Goal: Obtain resource: Download file/media

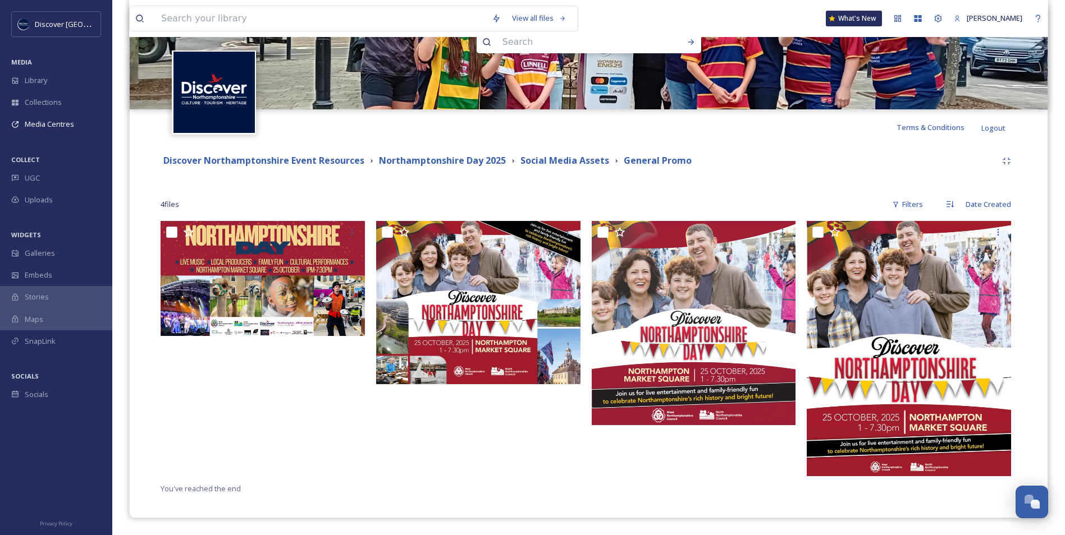
scroll to position [2870, 0]
click at [544, 156] on strong "Social Media Assets" at bounding box center [564, 160] width 89 height 12
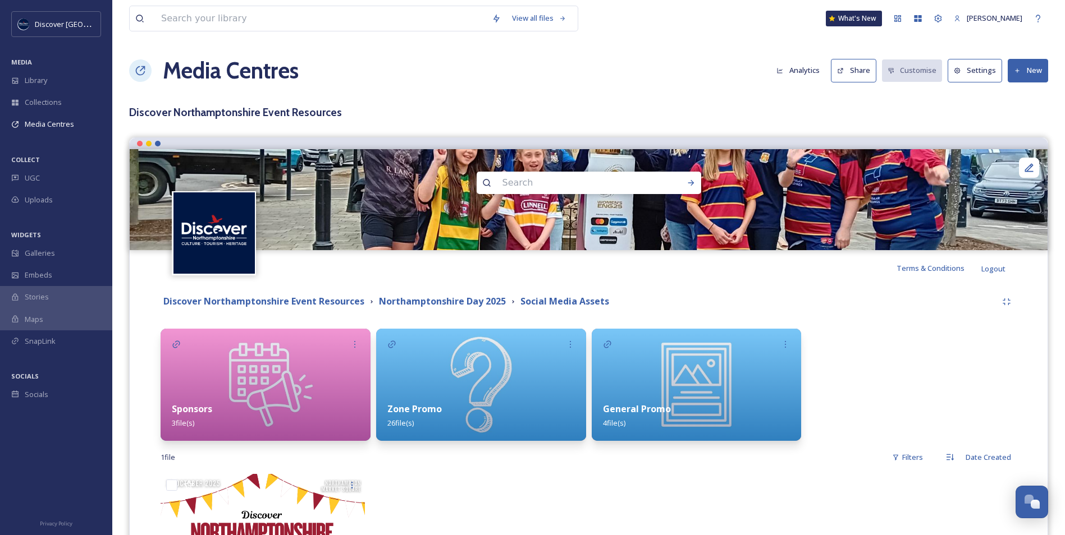
click at [446, 390] on img at bounding box center [481, 385] width 210 height 112
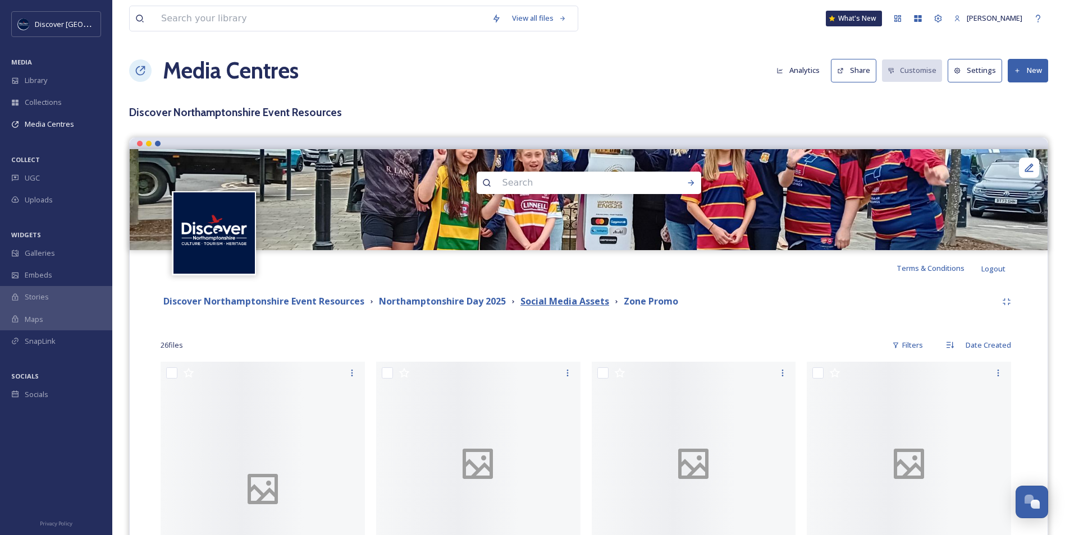
click at [523, 299] on strong "Social Media Assets" at bounding box center [564, 301] width 89 height 12
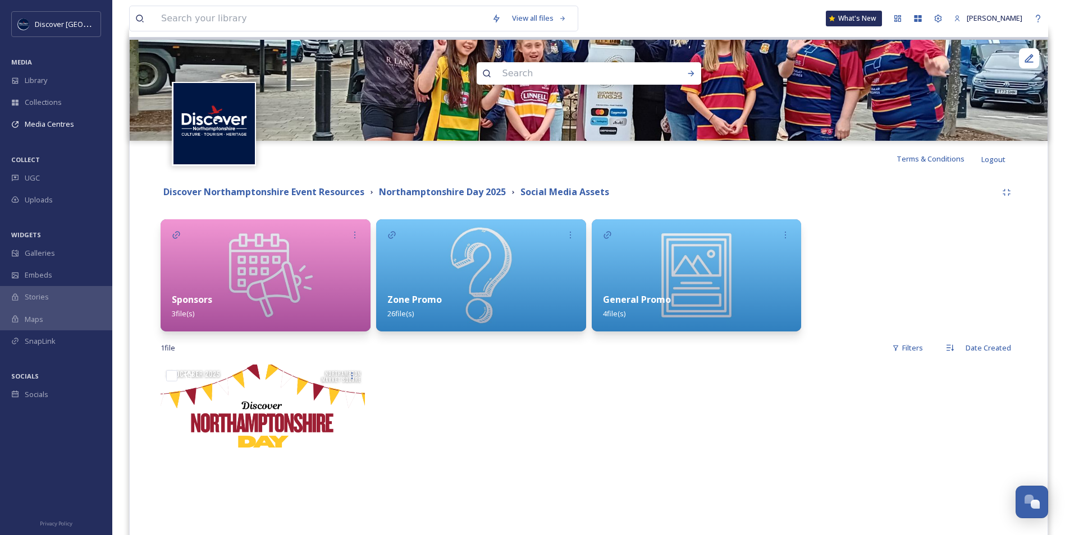
scroll to position [112, 0]
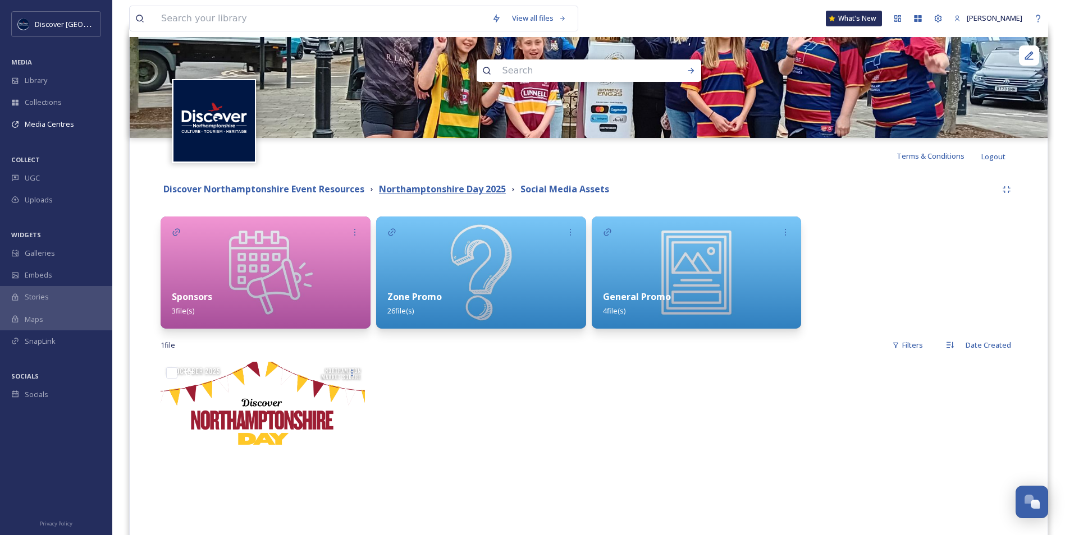
click at [451, 187] on strong "Northamptonshire Day 2025" at bounding box center [442, 189] width 127 height 12
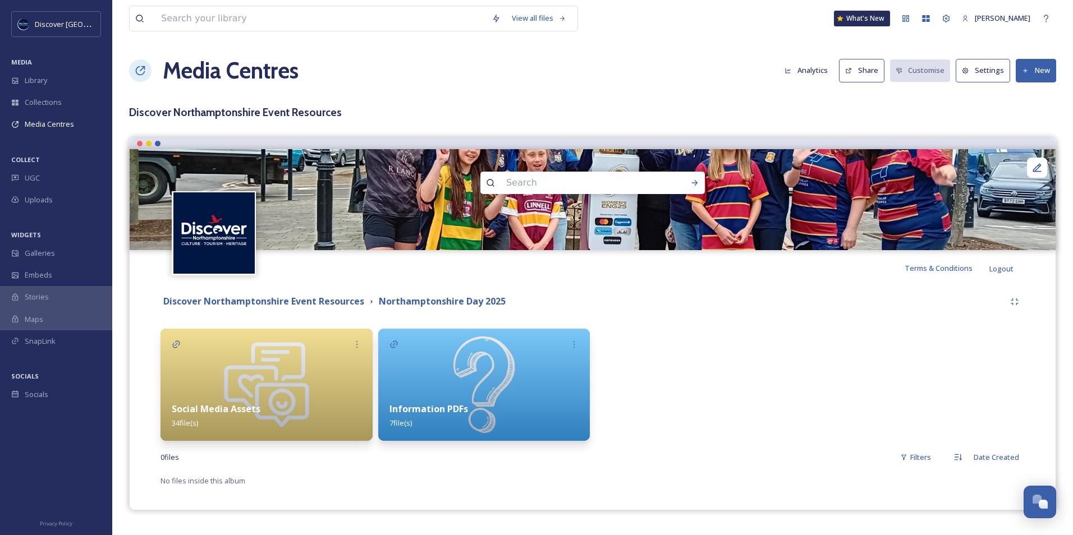
click at [497, 350] on img at bounding box center [484, 385] width 212 height 112
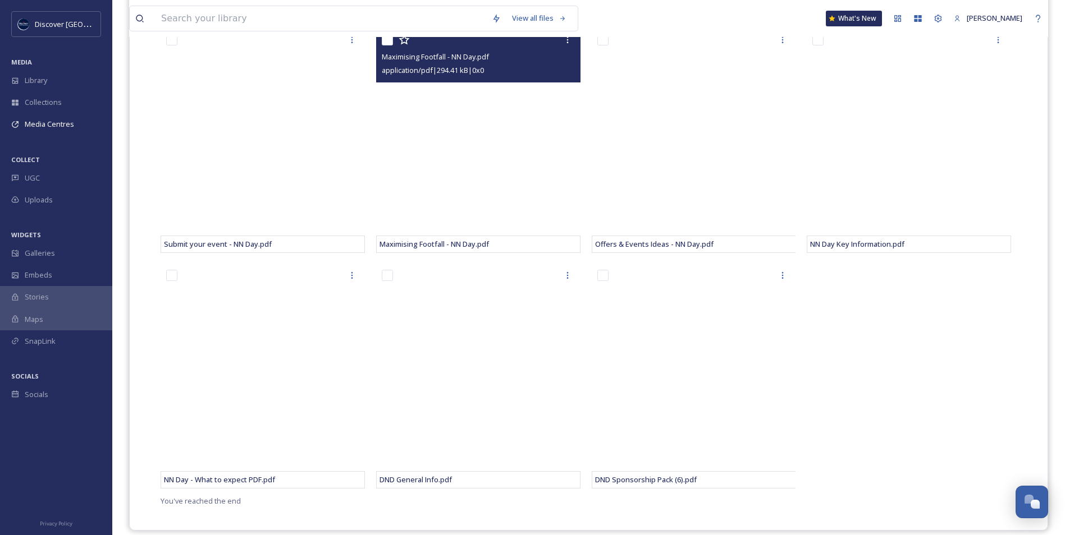
scroll to position [337, 0]
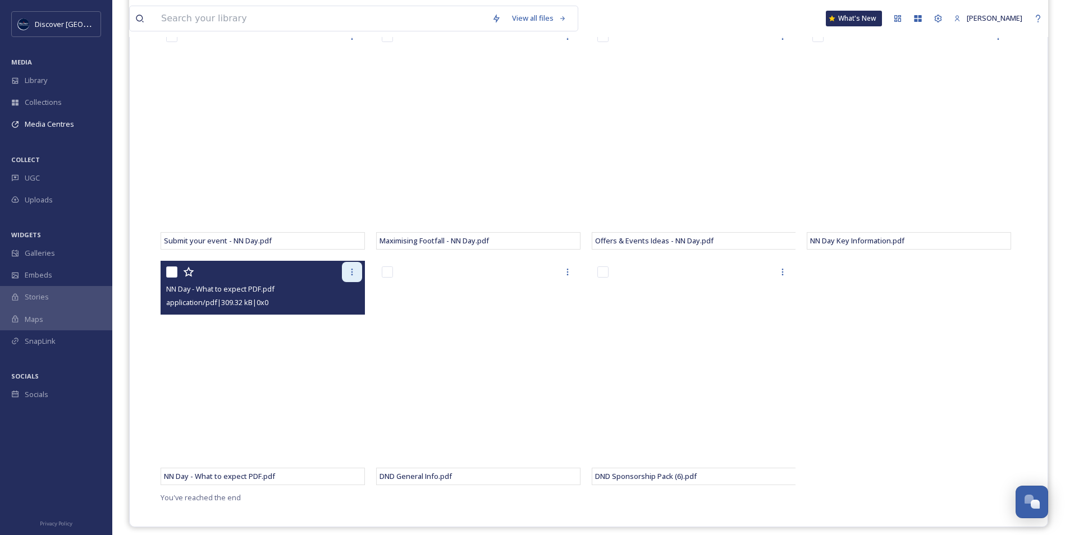
click at [351, 270] on icon at bounding box center [351, 272] width 9 height 9
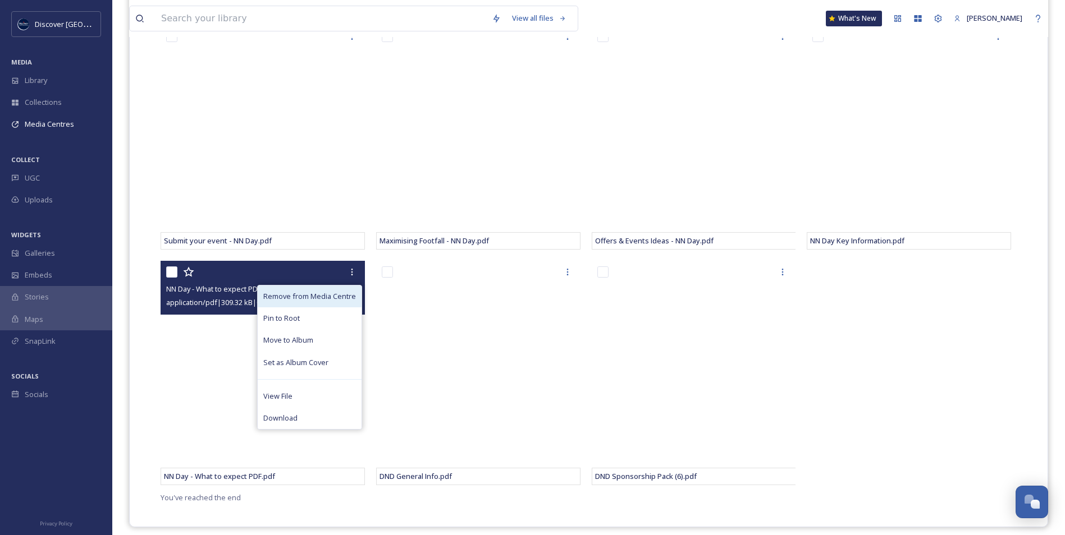
click at [332, 295] on span "Remove from Media Centre" at bounding box center [309, 296] width 93 height 11
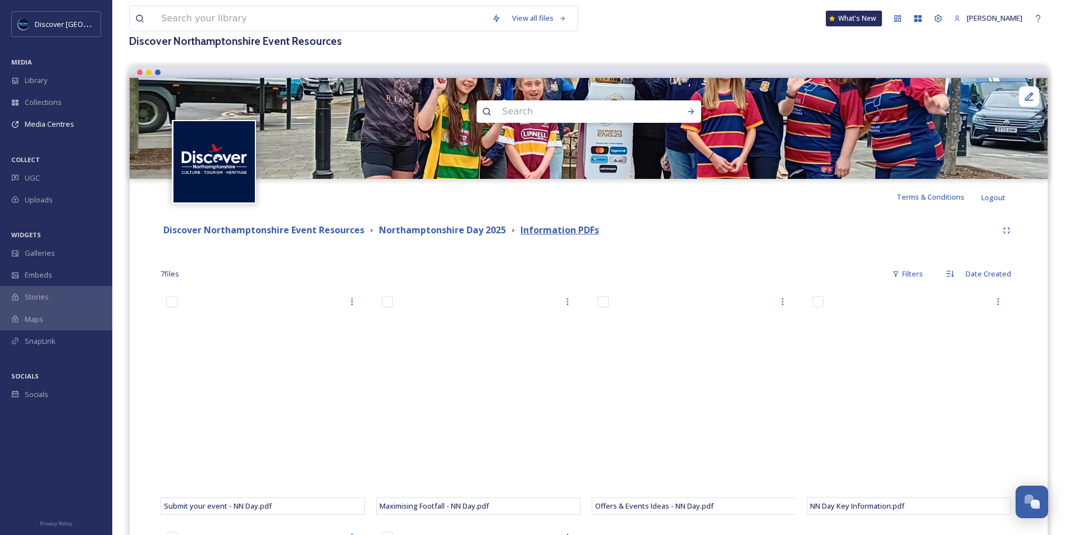
scroll to position [0, 0]
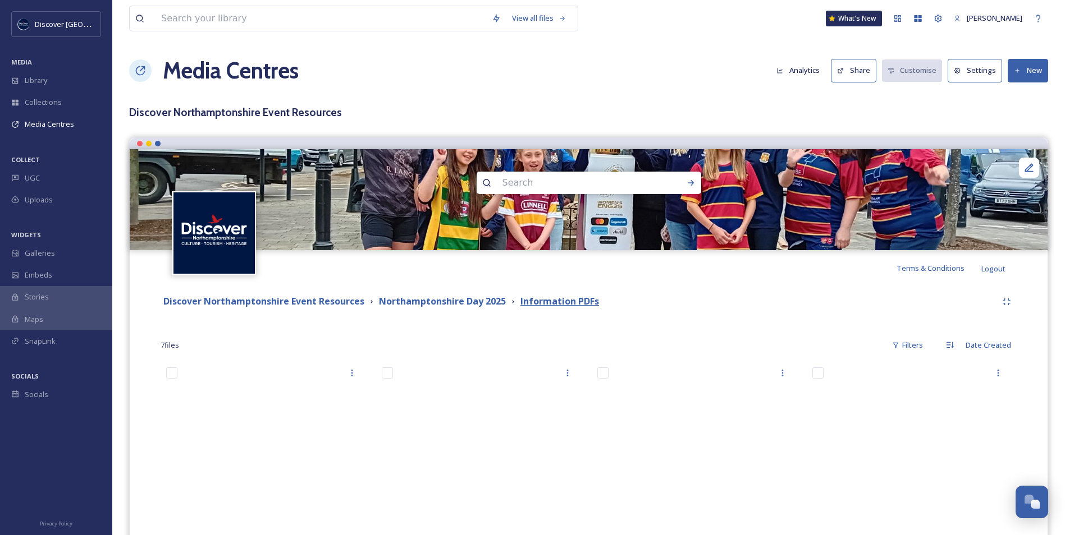
click at [535, 304] on strong "Information PDFs" at bounding box center [559, 301] width 79 height 12
click at [426, 303] on strong "Northamptonshire Day 2025" at bounding box center [442, 301] width 127 height 12
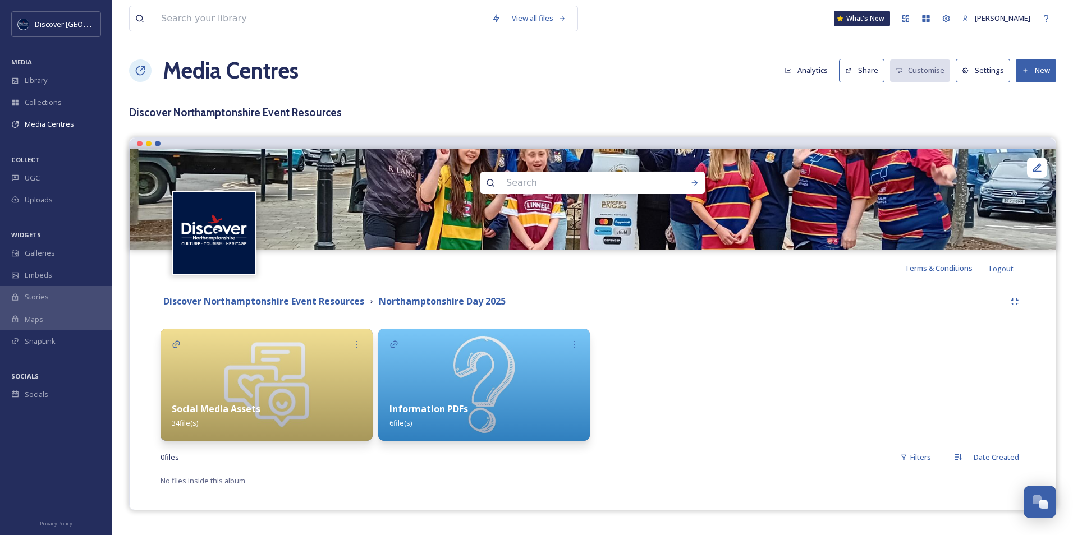
click at [299, 351] on img at bounding box center [267, 385] width 212 height 112
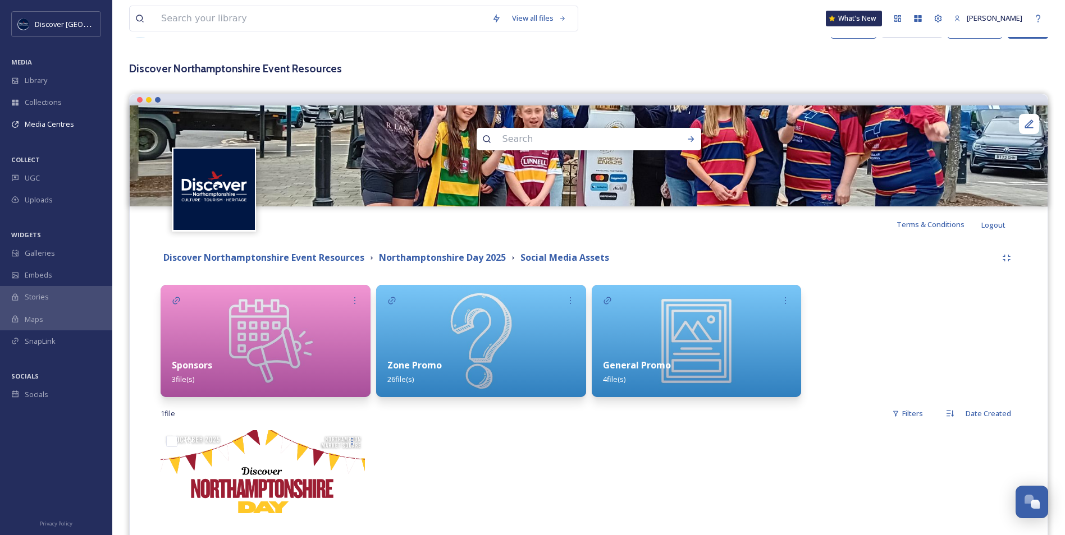
scroll to position [56, 0]
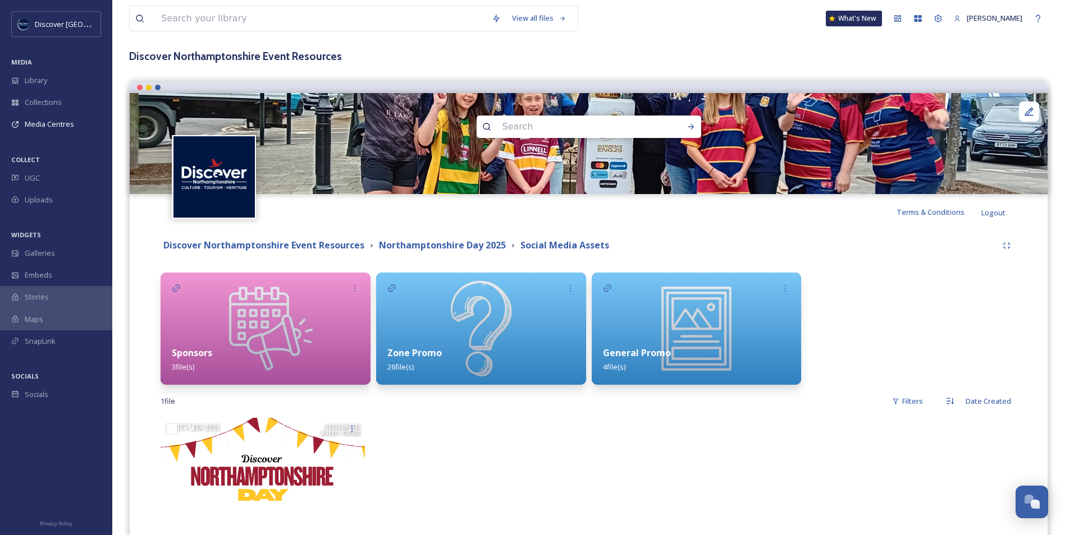
click at [670, 349] on strong "General Promo" at bounding box center [637, 353] width 68 height 12
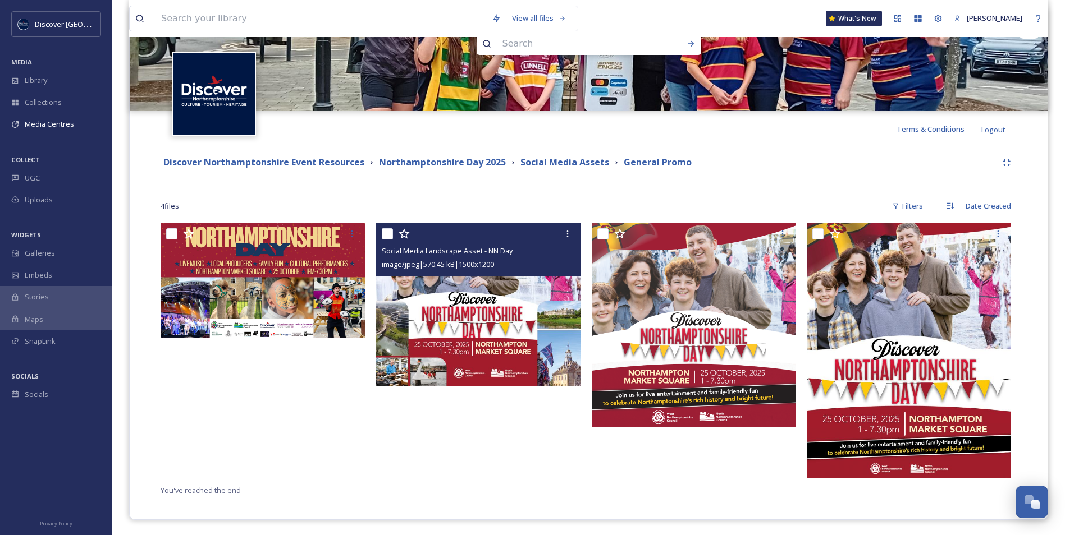
scroll to position [141, 0]
